Goal: Task Accomplishment & Management: Manage account settings

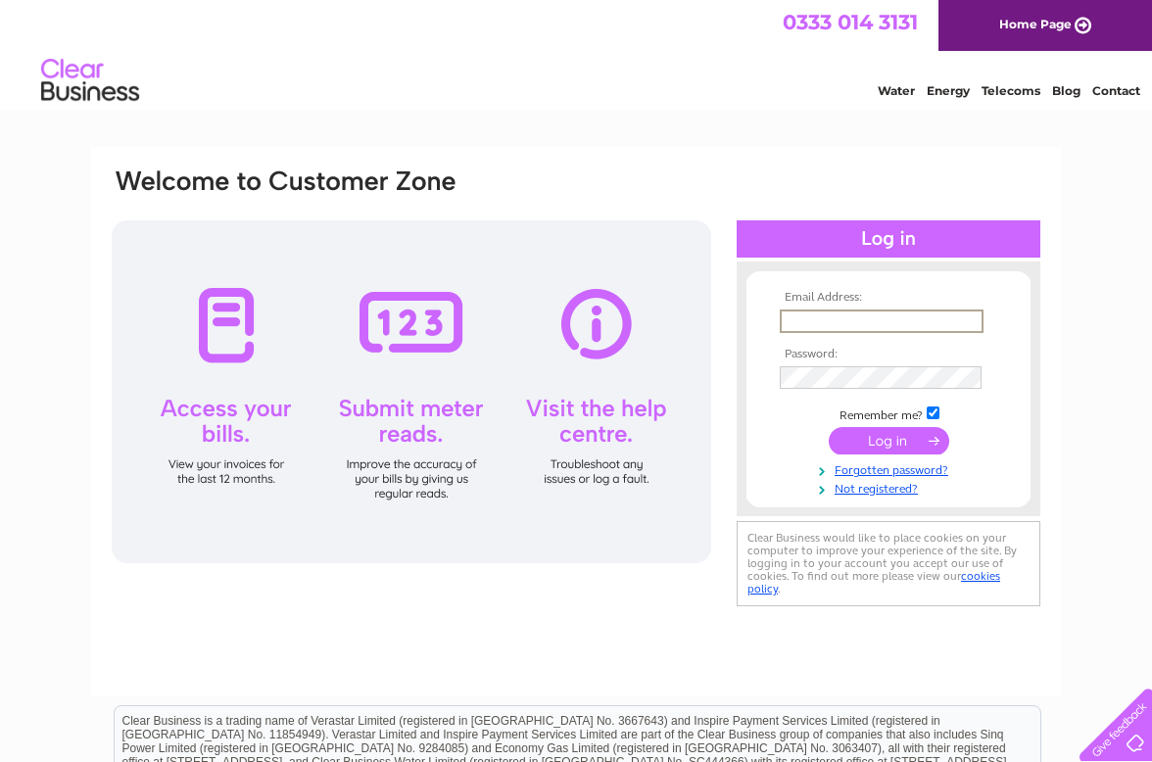
type input "jonathanlilley@mac.com"
click at [888, 443] on input "submit" at bounding box center [889, 438] width 121 height 27
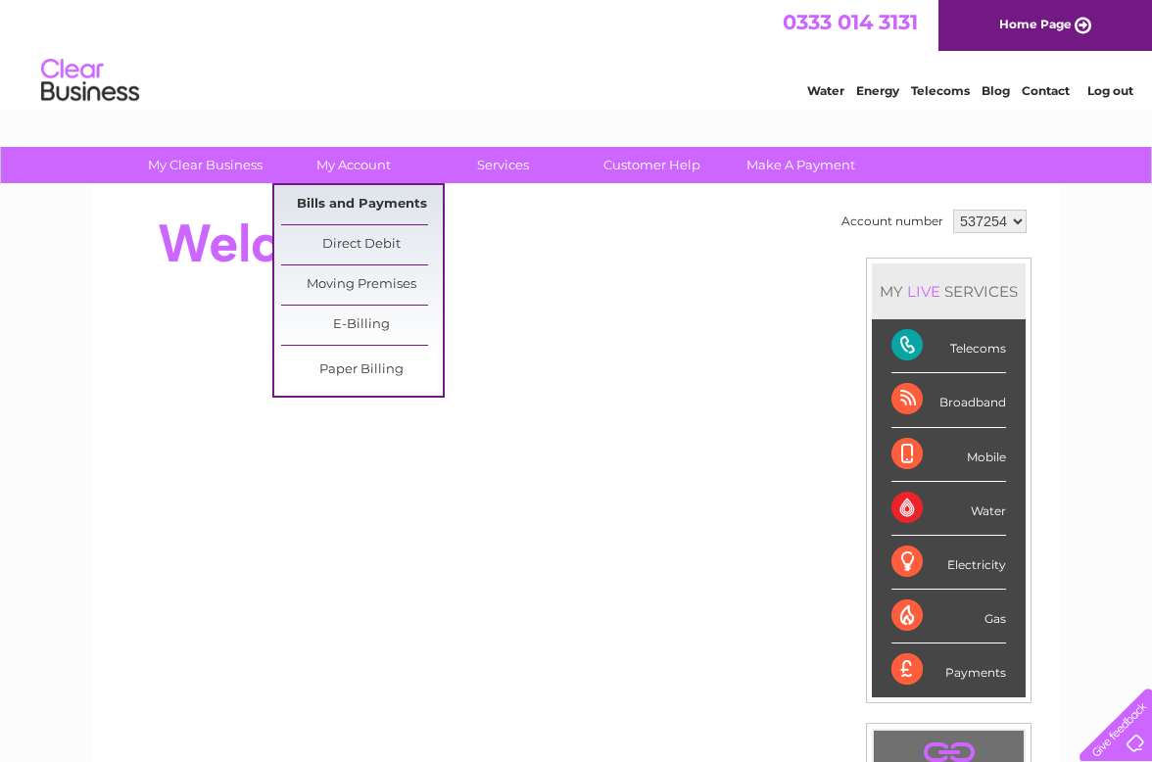
click at [350, 203] on link "Bills and Payments" at bounding box center [362, 204] width 162 height 39
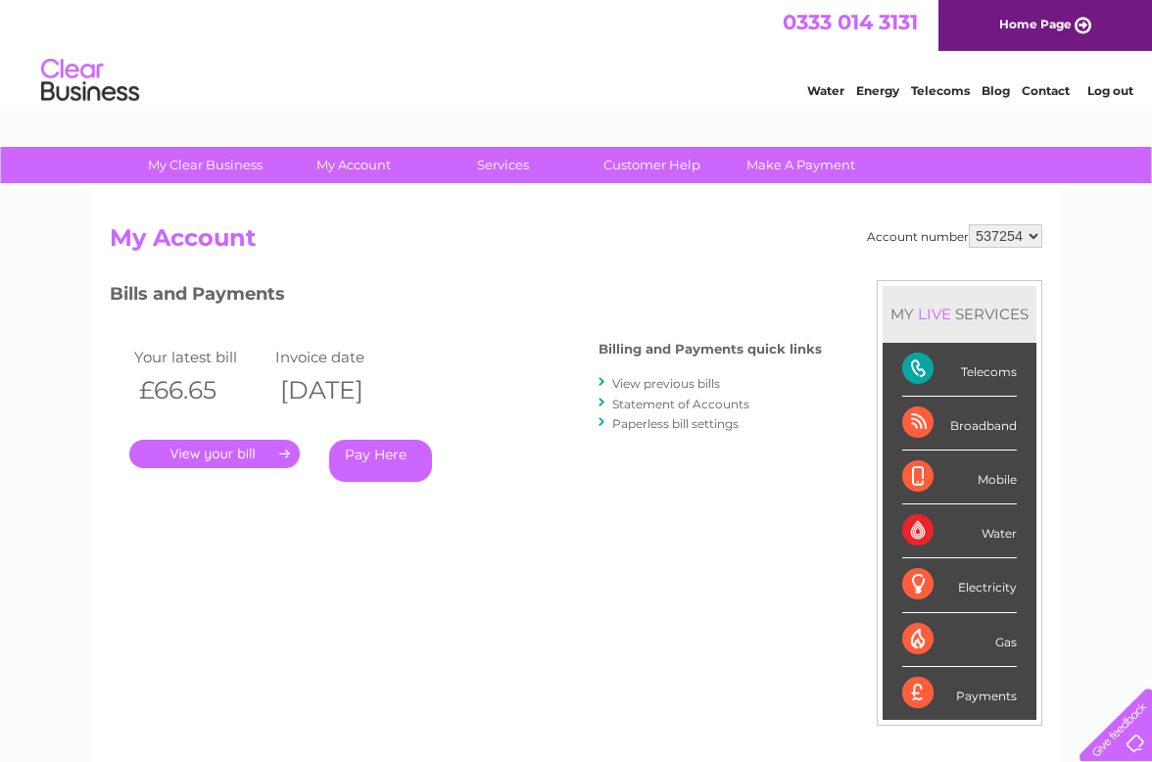
click at [234, 459] on link "." at bounding box center [214, 454] width 171 height 28
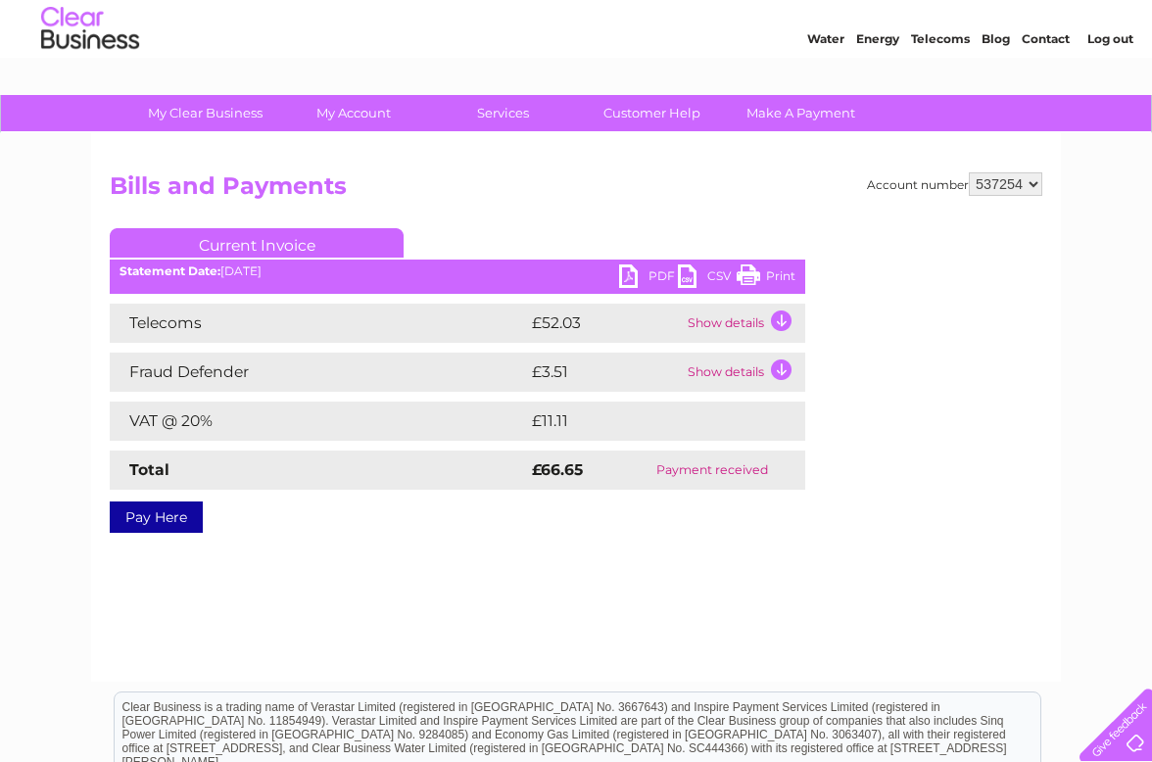
scroll to position [43, 0]
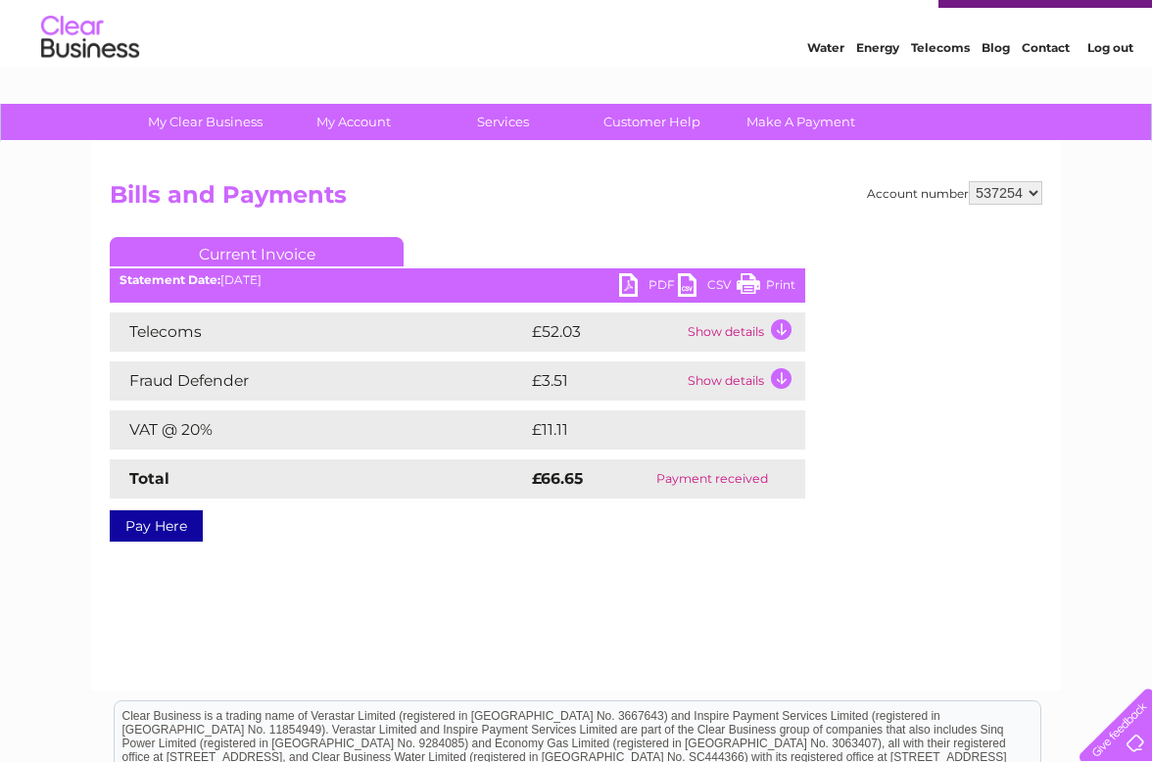
click at [741, 332] on td "Show details" at bounding box center [744, 332] width 122 height 39
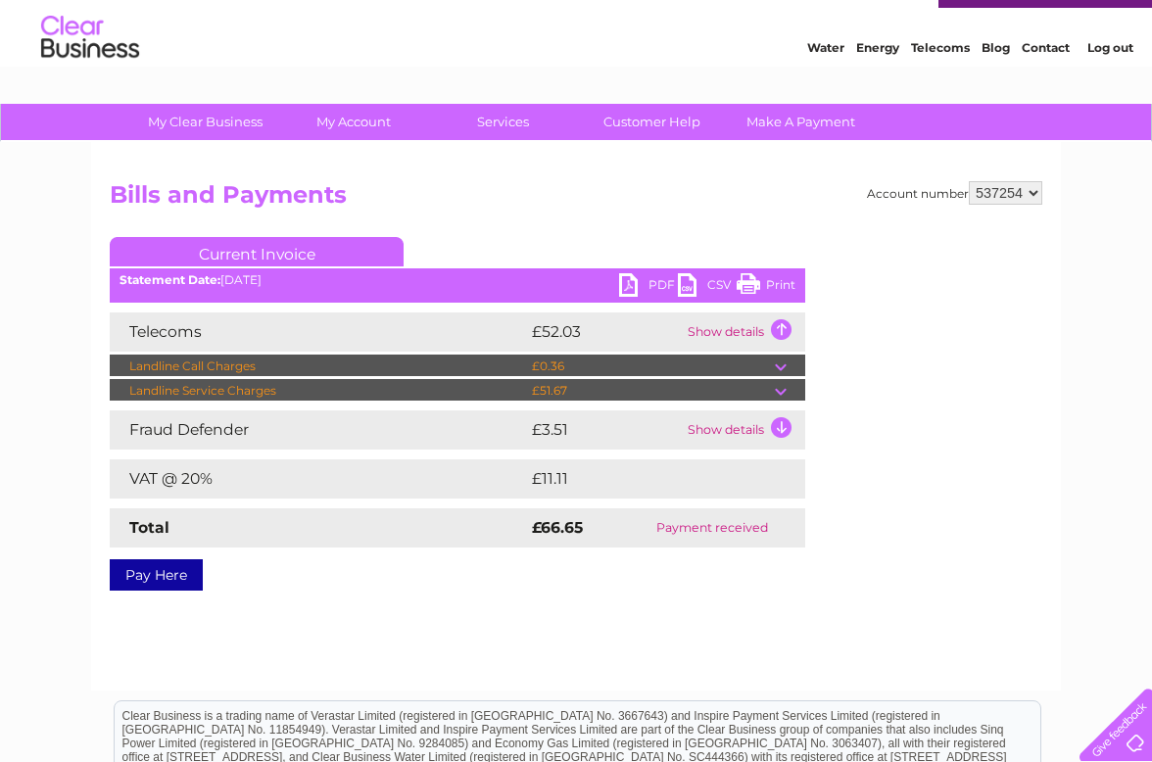
click at [818, 339] on div "Account number 537254 Bills and Payments Current Invoice PDF CSV Print" at bounding box center [576, 382] width 933 height 403
click at [630, 286] on link "PDF" at bounding box center [648, 287] width 59 height 28
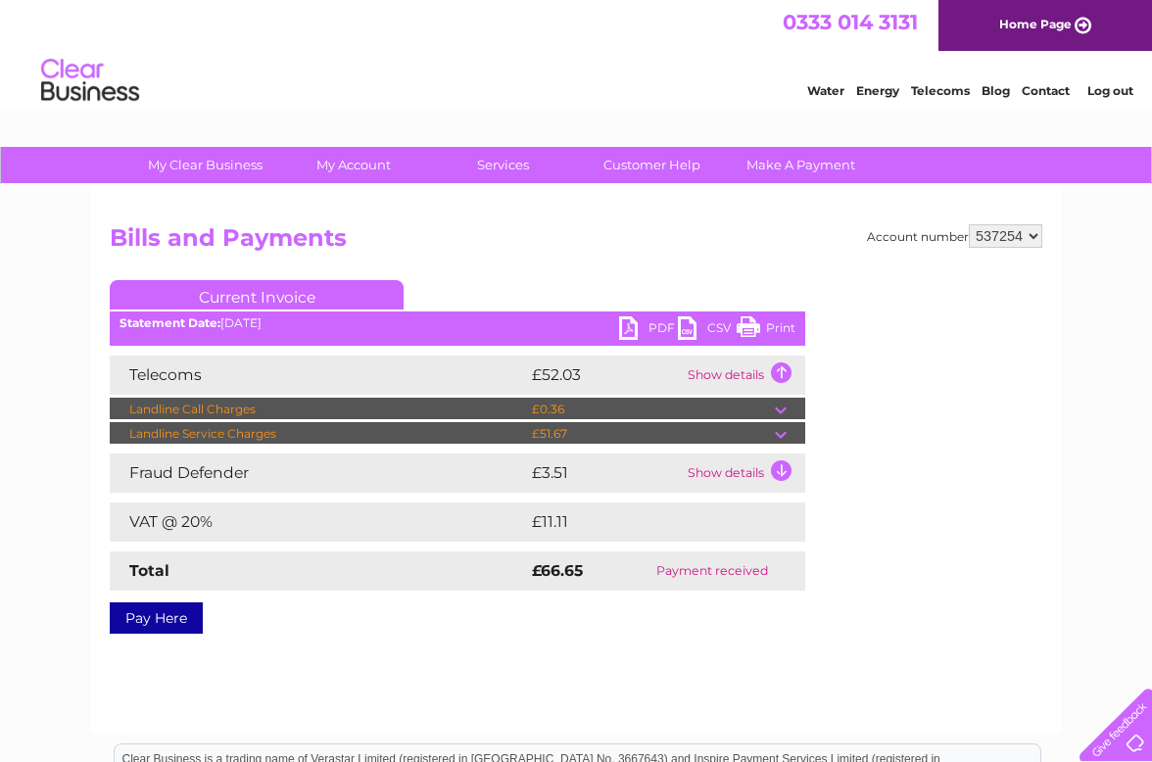
scroll to position [0, 0]
